Goal: Navigation & Orientation: Find specific page/section

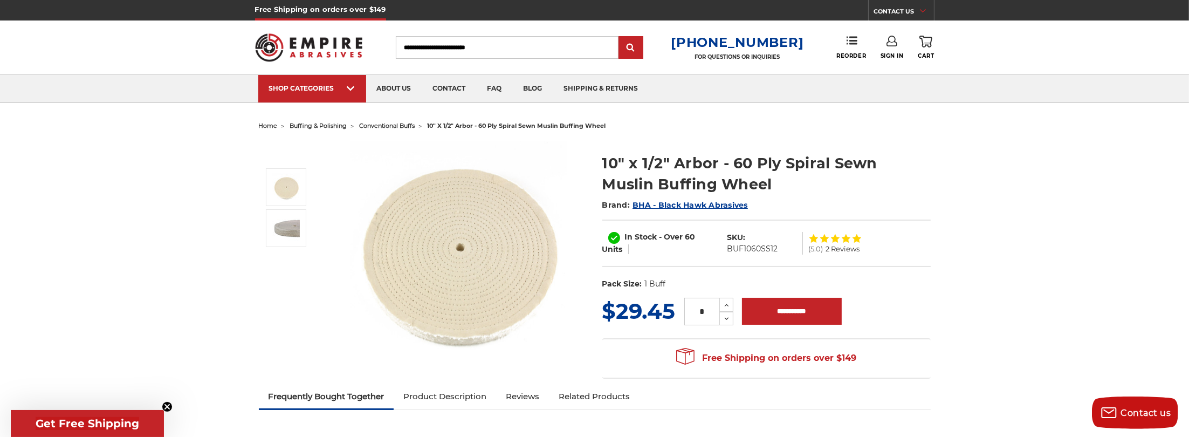
click at [379, 125] on span "conventional buffs" at bounding box center [388, 126] width 56 height 8
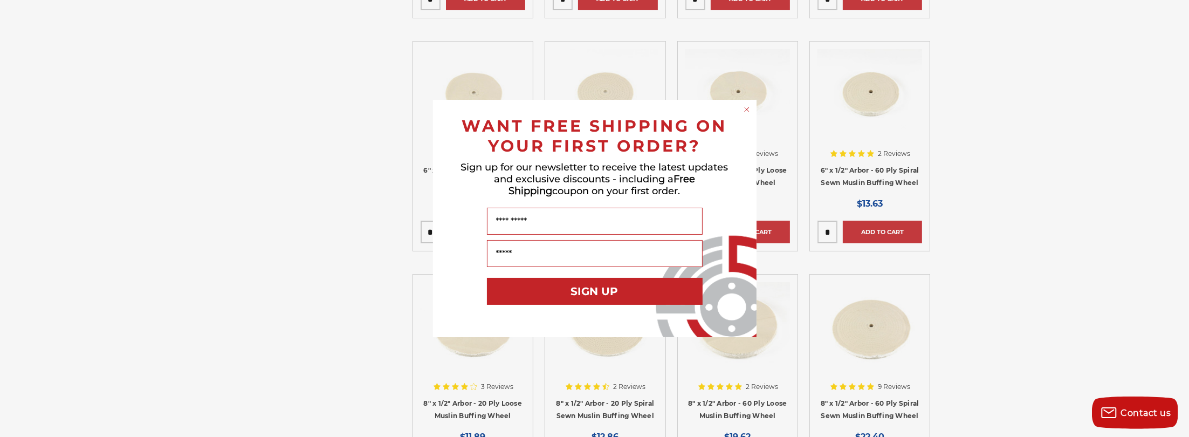
scroll to position [647, 0]
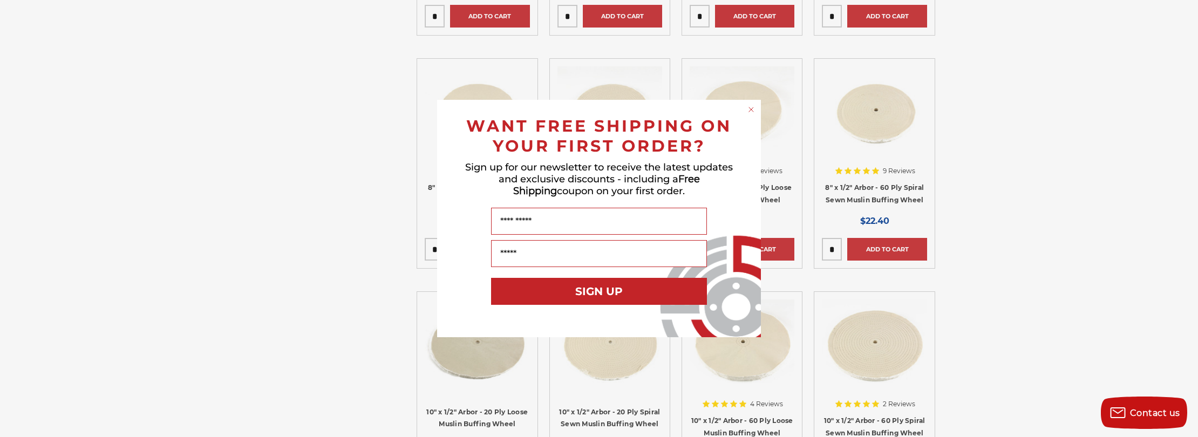
click at [751, 110] on circle "Close dialog" at bounding box center [751, 110] width 10 height 10
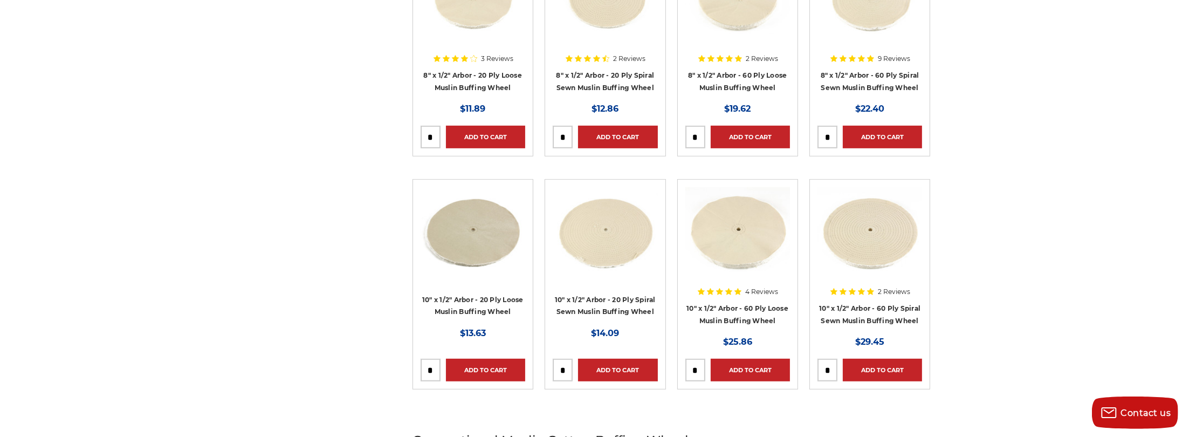
scroll to position [719, 0]
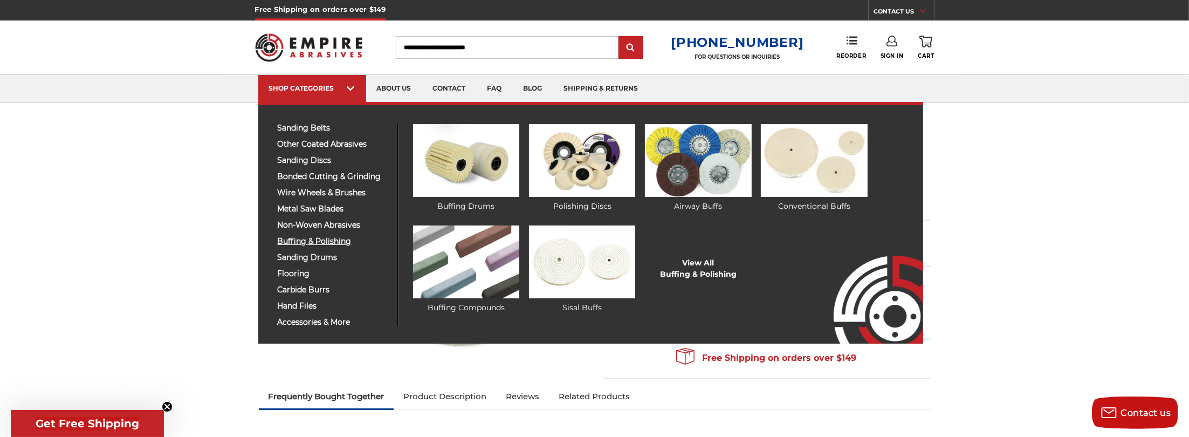
click at [293, 238] on span "buffing & polishing" at bounding box center [334, 241] width 112 height 8
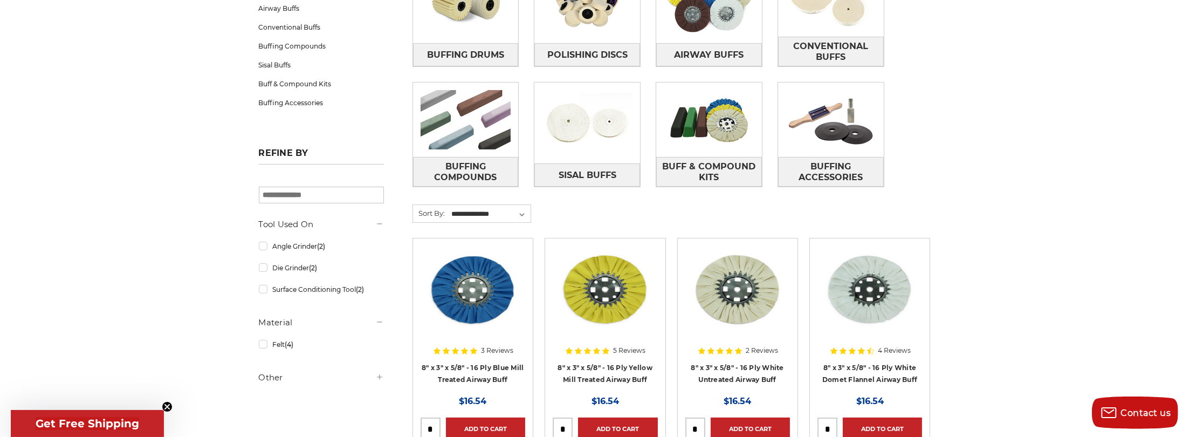
scroll to position [143, 0]
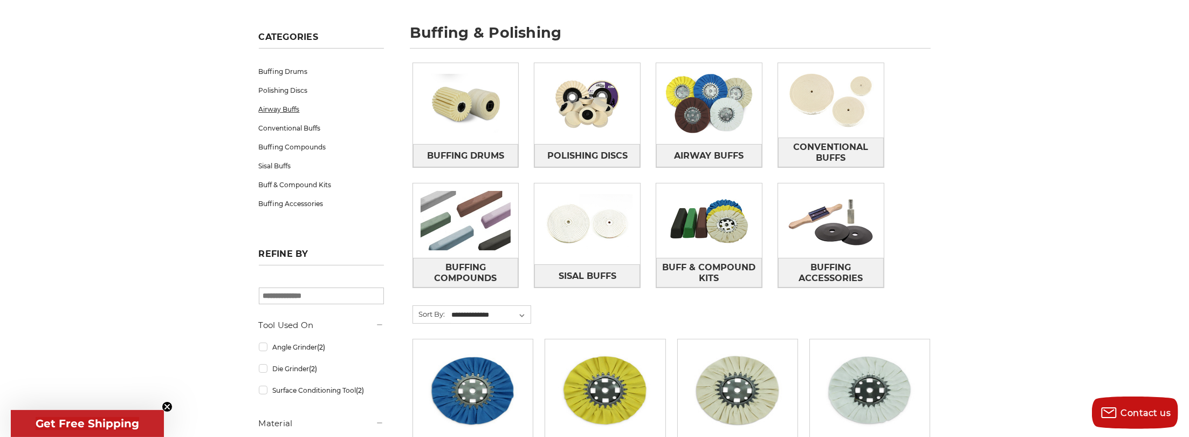
click at [267, 107] on link "Airway Buffs" at bounding box center [321, 109] width 125 height 19
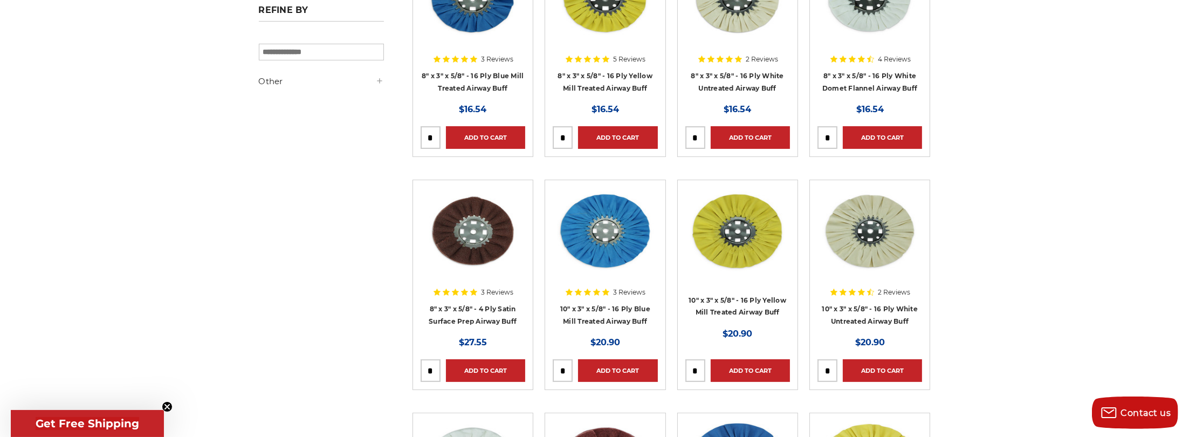
scroll to position [288, 0]
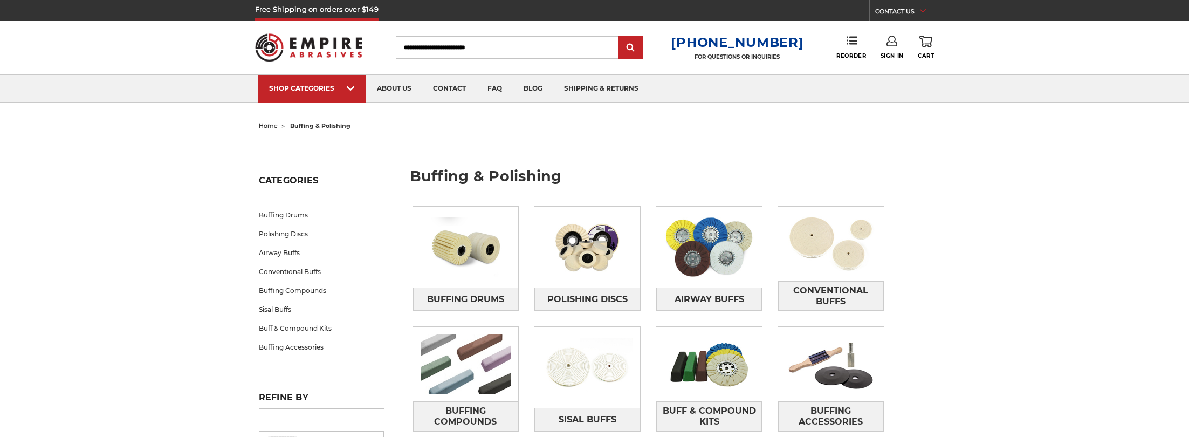
scroll to position [143, 0]
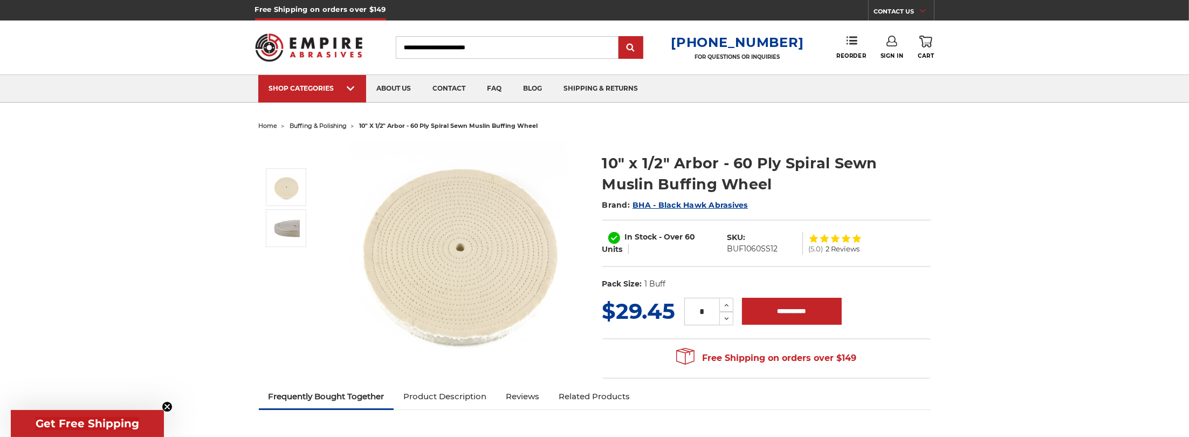
drag, startPoint x: 187, startPoint y: 217, endPoint x: 190, endPoint y: 223, distance: 7.0
drag, startPoint x: 173, startPoint y: 248, endPoint x: 168, endPoint y: 242, distance: 7.3
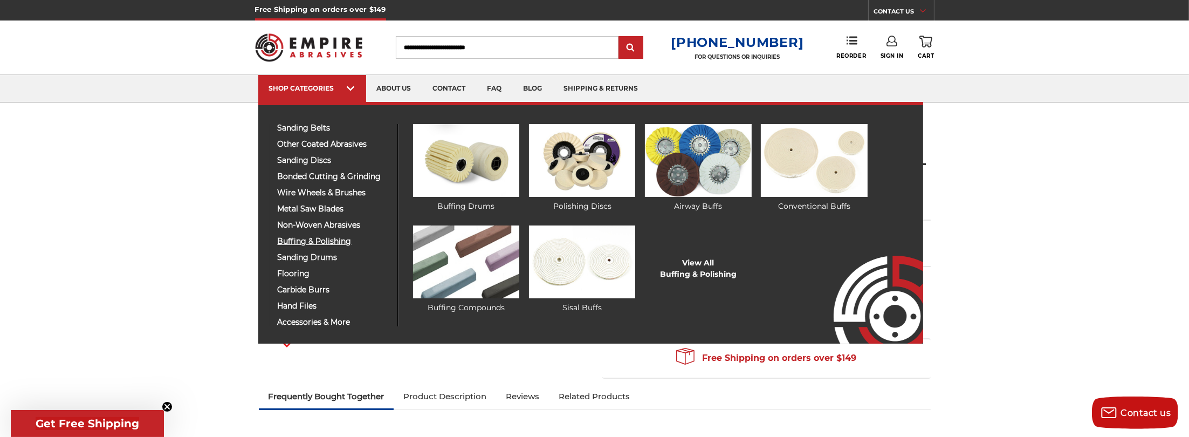
click at [291, 240] on span "buffing & polishing" at bounding box center [334, 241] width 112 height 8
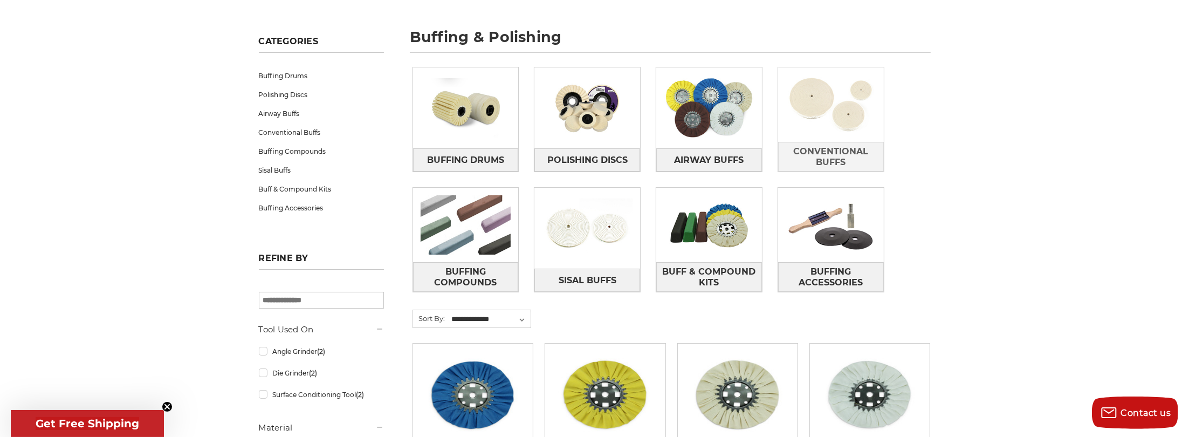
scroll to position [143, 0]
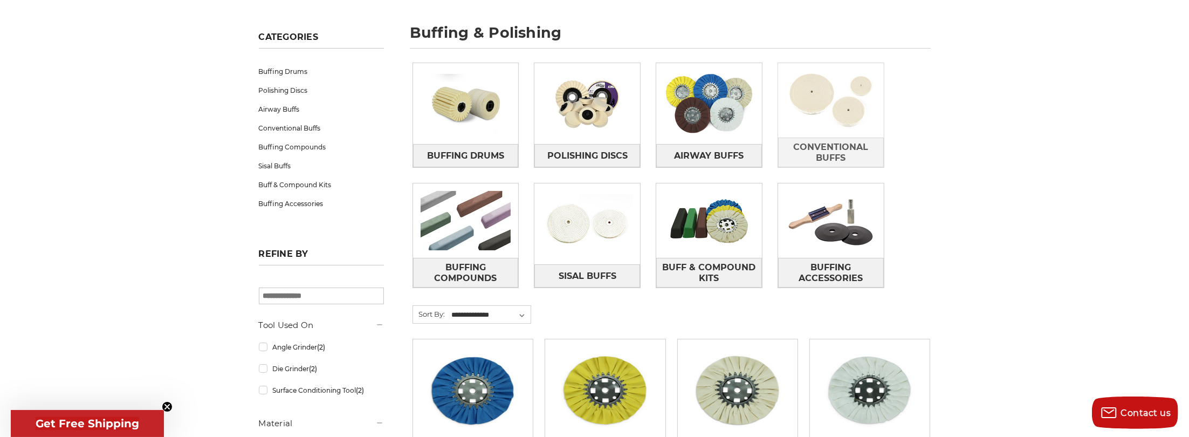
click at [854, 100] on img at bounding box center [831, 100] width 106 height 74
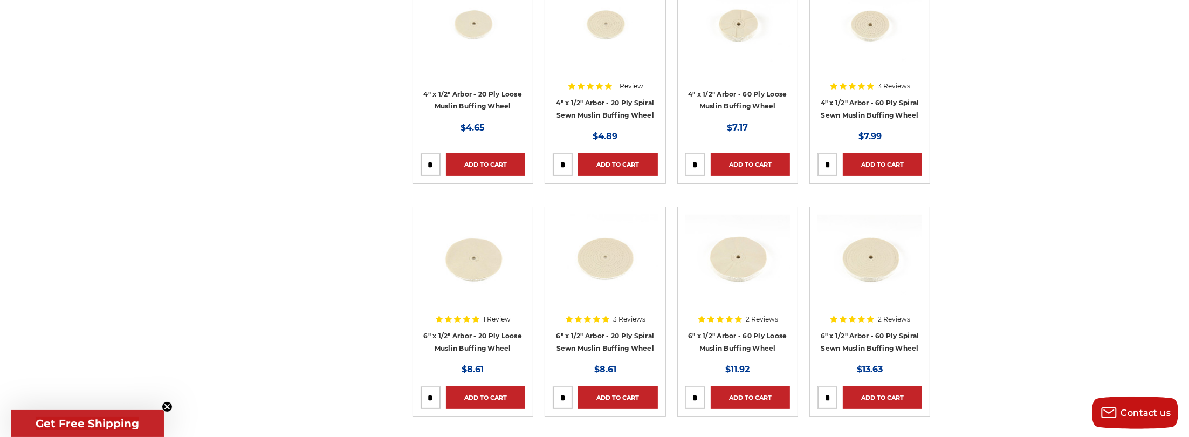
scroll to position [288, 0]
